Goal: Find specific page/section: Find specific page/section

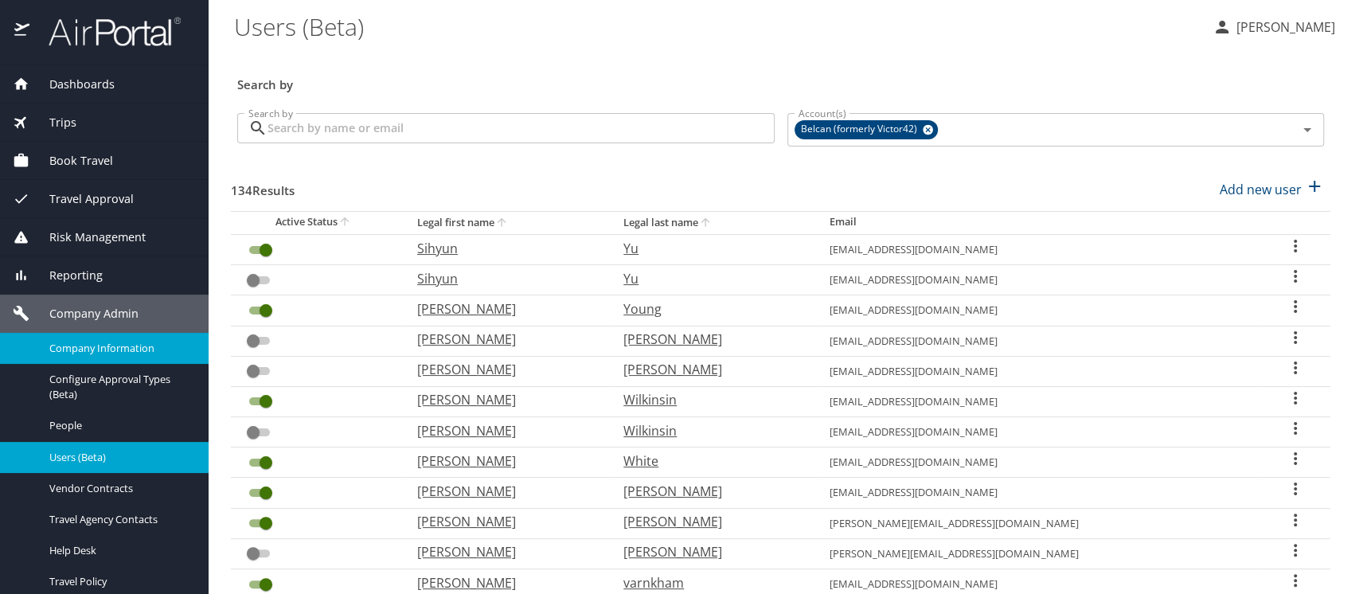
click at [74, 347] on span "Company Information" at bounding box center [119, 348] width 140 height 15
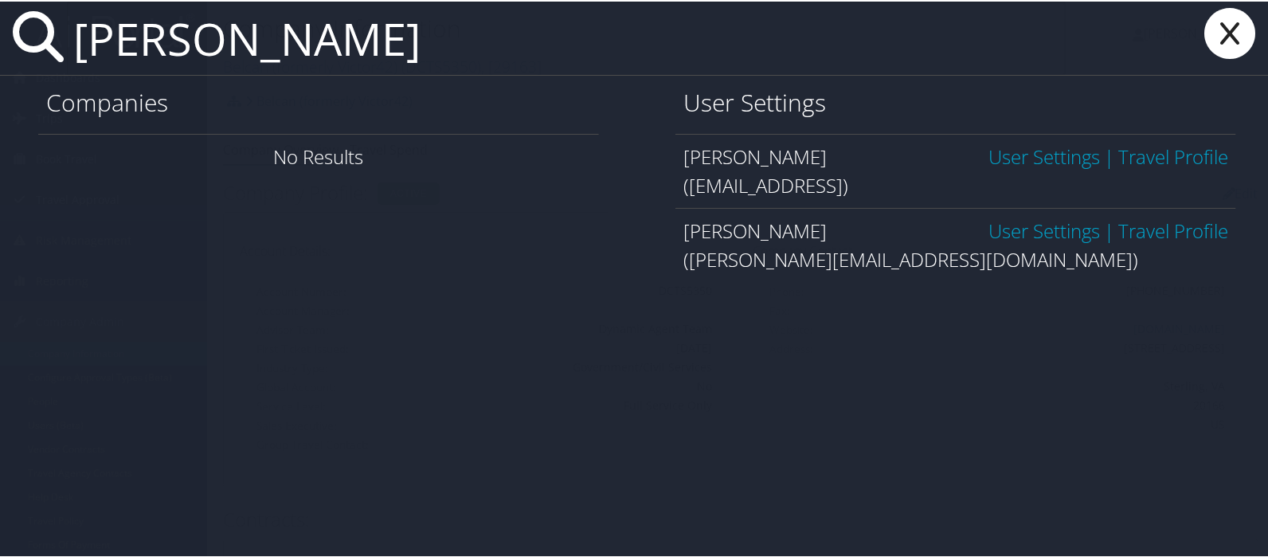
type input "jimmie lawson"
click at [1226, 40] on icon at bounding box center [1230, 31] width 64 height 51
